Goal: Find specific page/section: Find specific page/section

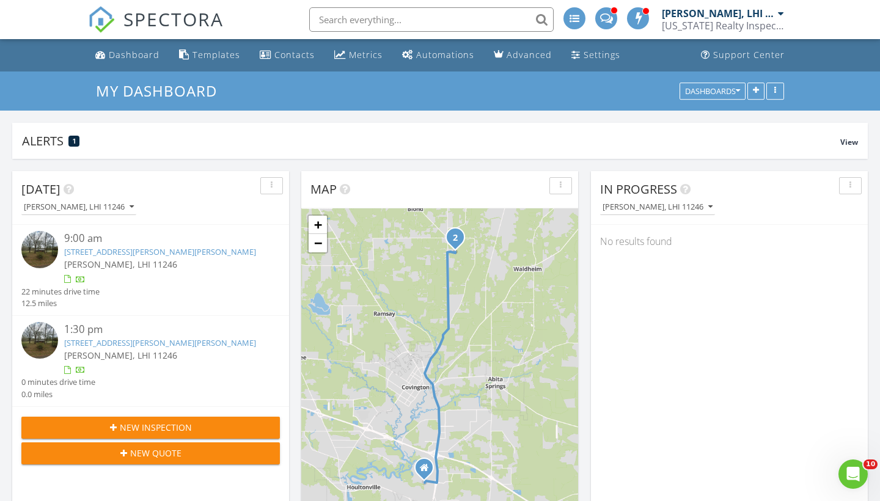
click at [192, 341] on link "20263 Brunning Rd, Covington, LA 70435" at bounding box center [160, 342] width 192 height 11
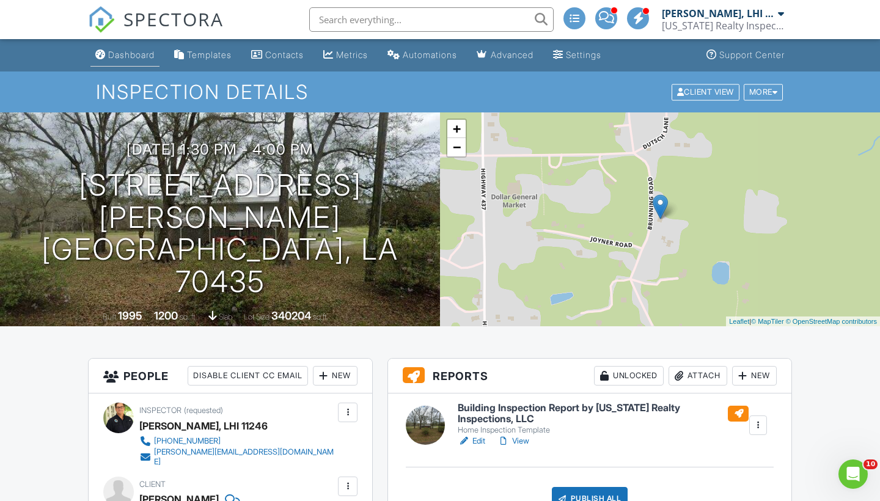
click at [146, 59] on div "Dashboard" at bounding box center [131, 55] width 46 height 10
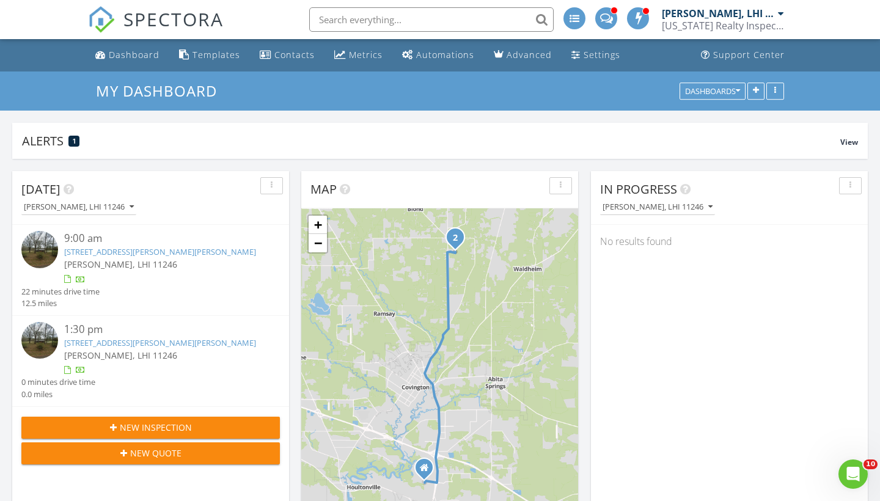
click at [135, 253] on link "[STREET_ADDRESS][PERSON_NAME][PERSON_NAME]" at bounding box center [160, 251] width 192 height 11
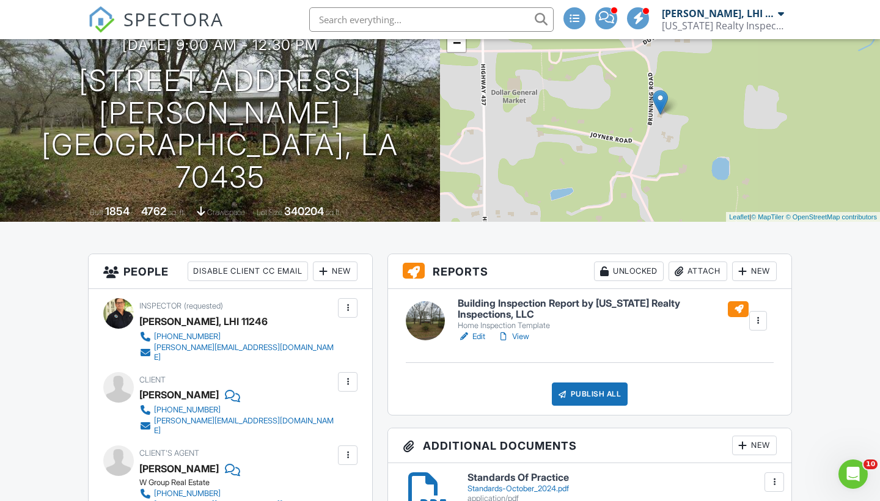
click at [613, 303] on h6 "Building Inspection Report by Louisiana Realty Inspections, LLC" at bounding box center [603, 308] width 291 height 21
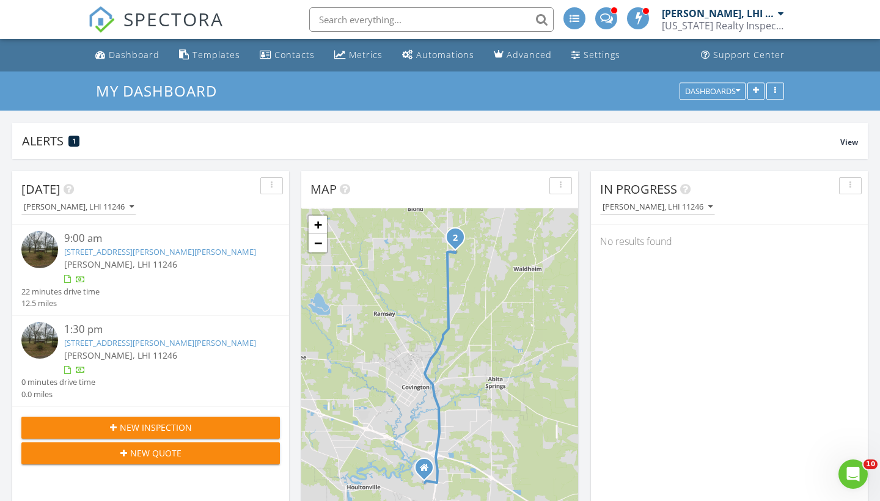
click at [199, 339] on link "20263 Brunning Rd, Covington, LA 70435" at bounding box center [160, 342] width 192 height 11
click at [192, 340] on link "[STREET_ADDRESS][PERSON_NAME][PERSON_NAME]" at bounding box center [160, 342] width 192 height 11
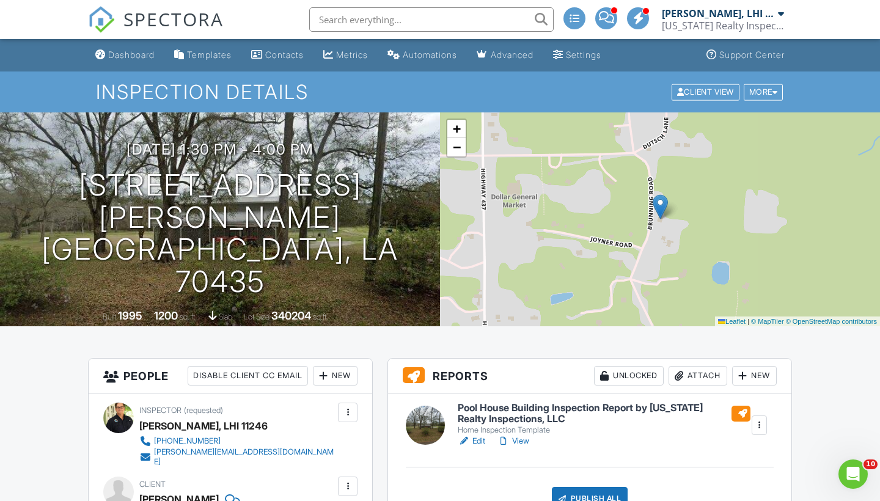
click at [506, 412] on h6 "Pool House Building Inspection Report by [US_STATE] Realty Inspections, LLC" at bounding box center [604, 413] width 293 height 21
